Goal: Book appointment/travel/reservation

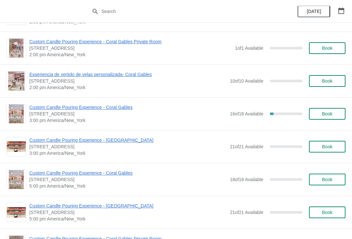
scroll to position [232, 0]
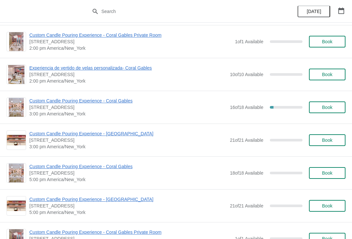
click at [326, 105] on span "Book" at bounding box center [327, 107] width 10 height 5
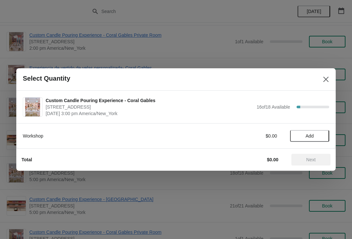
click at [304, 137] on span "Add" at bounding box center [309, 135] width 27 height 5
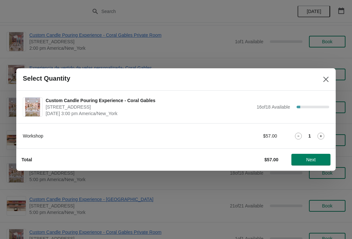
click at [317, 138] on icon at bounding box center [320, 136] width 7 height 7
click at [308, 160] on span "Next" at bounding box center [310, 159] width 9 height 5
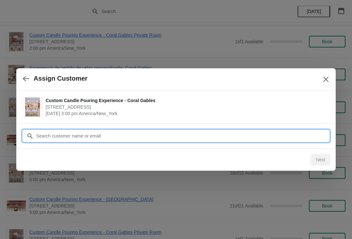
click at [96, 135] on input "Customer" at bounding box center [182, 136] width 293 height 12
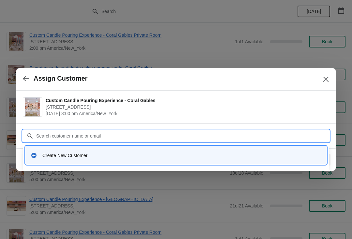
click at [270, 152] on div "Create New Customer" at bounding box center [176, 155] width 296 height 13
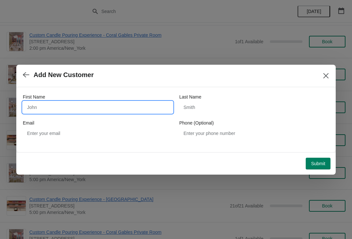
click at [91, 102] on input "First Name" at bounding box center [98, 108] width 150 height 12
type input "[PERSON_NAME]"
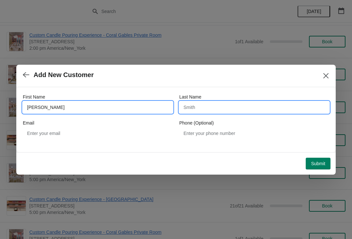
click at [204, 108] on input "Last Name" at bounding box center [254, 108] width 150 height 12
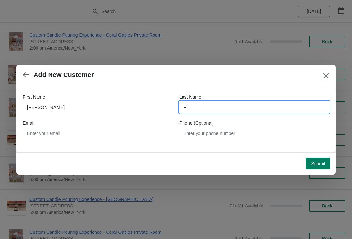
type input "R"
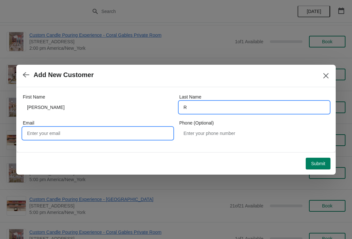
click at [95, 133] on input "Email" at bounding box center [98, 134] width 150 height 12
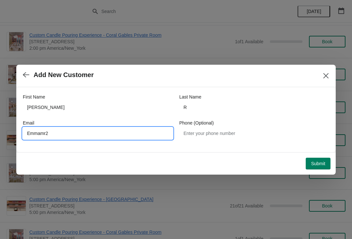
type input "Emmamr21"
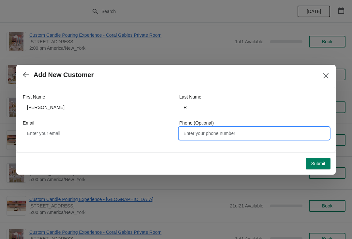
click at [232, 128] on input "Phone (Optional)" at bounding box center [254, 134] width 150 height 12
type input "3477557987655"
click at [329, 157] on div "Submit" at bounding box center [174, 162] width 311 height 14
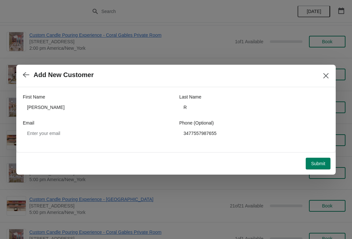
click at [314, 161] on span "Submit" at bounding box center [318, 163] width 14 height 5
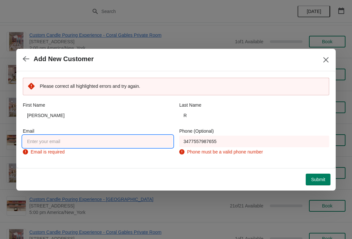
click at [89, 142] on input "Email" at bounding box center [98, 142] width 150 height 12
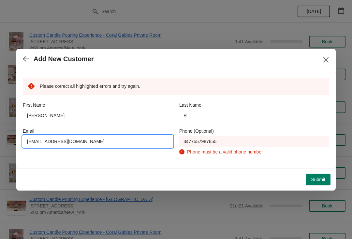
type input "[EMAIL_ADDRESS][DOMAIN_NAME]"
click at [249, 139] on input "3477557987655" at bounding box center [254, 142] width 150 height 12
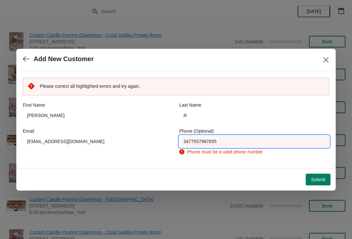
click at [199, 138] on input "3477557987655" at bounding box center [254, 142] width 150 height 12
click at [200, 139] on input "3477557987655" at bounding box center [254, 142] width 150 height 12
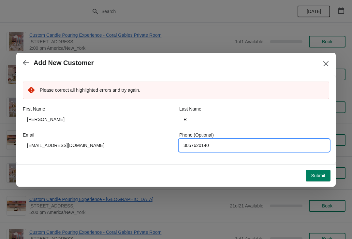
type input "3057620140"
click at [316, 174] on span "Submit" at bounding box center [318, 175] width 14 height 5
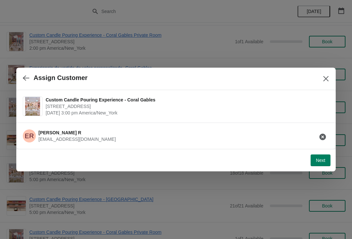
click at [314, 155] on button "Next" at bounding box center [320, 161] width 20 height 12
select select "Friend"
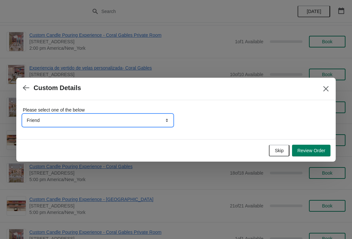
click at [59, 121] on select "Friend Instagram Tiktok Google Walk-by Attended an event Yelp" at bounding box center [98, 121] width 150 height 12
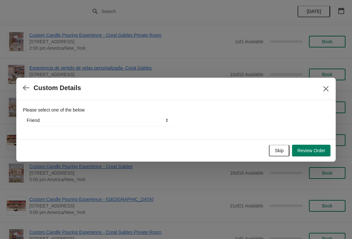
click at [270, 151] on button "Skip" at bounding box center [279, 151] width 21 height 12
